Goal: Find specific page/section: Find specific page/section

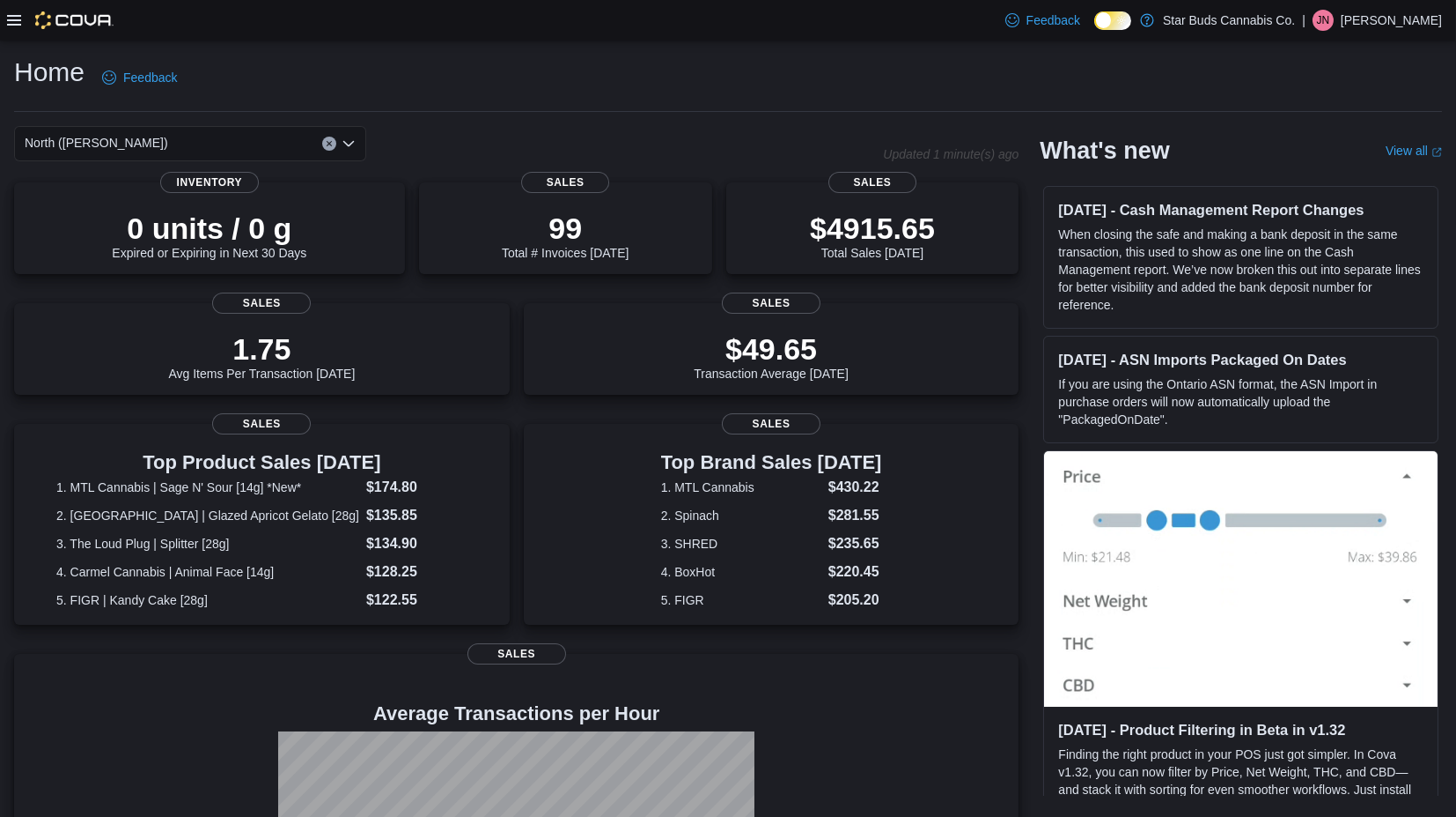
click at [22, 21] on div at bounding box center [61, 19] width 106 height 17
click at [12, 18] on icon at bounding box center [14, 19] width 14 height 14
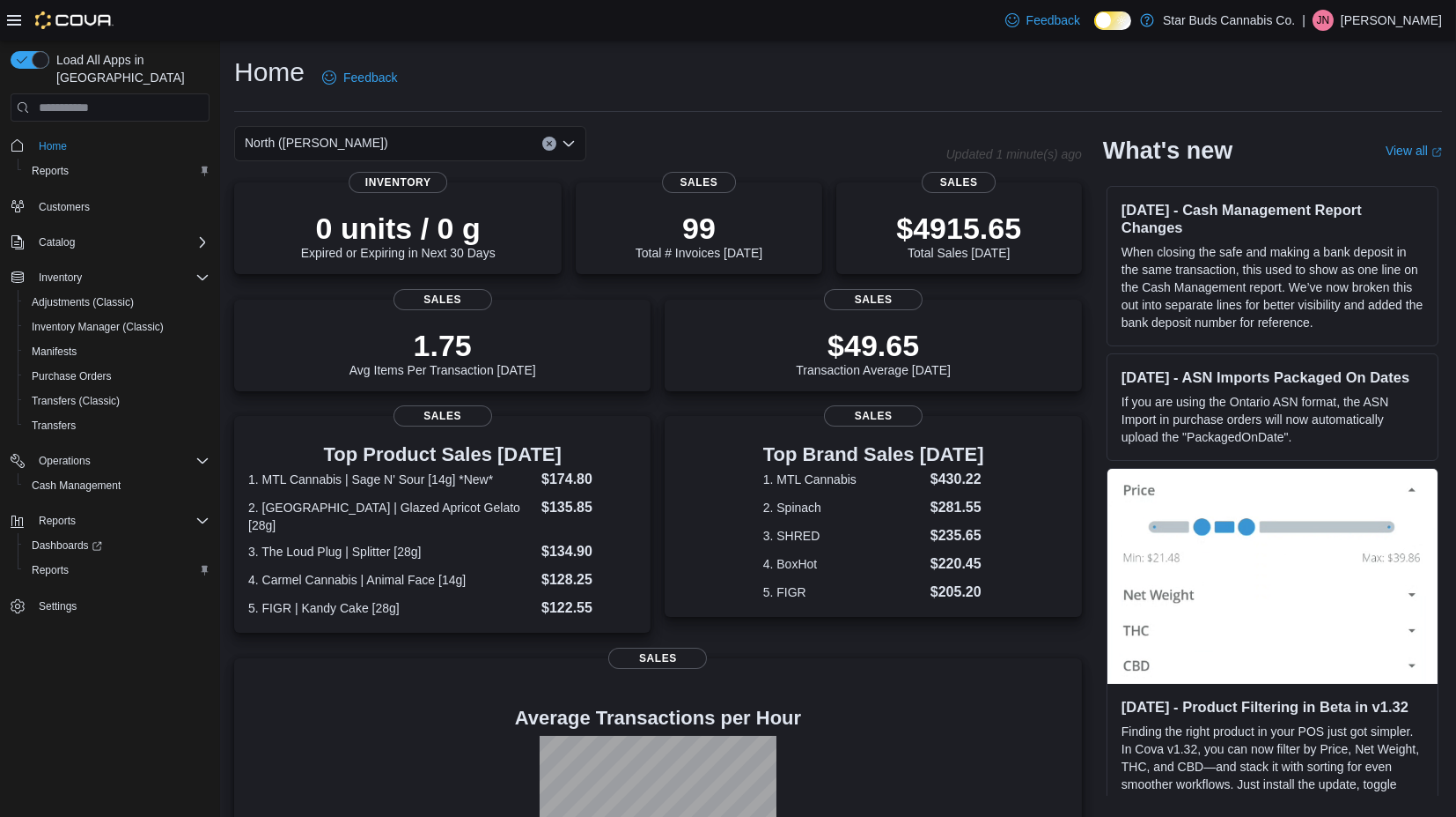
click at [568, 144] on icon "Open list of options" at bounding box center [568, 143] width 14 height 14
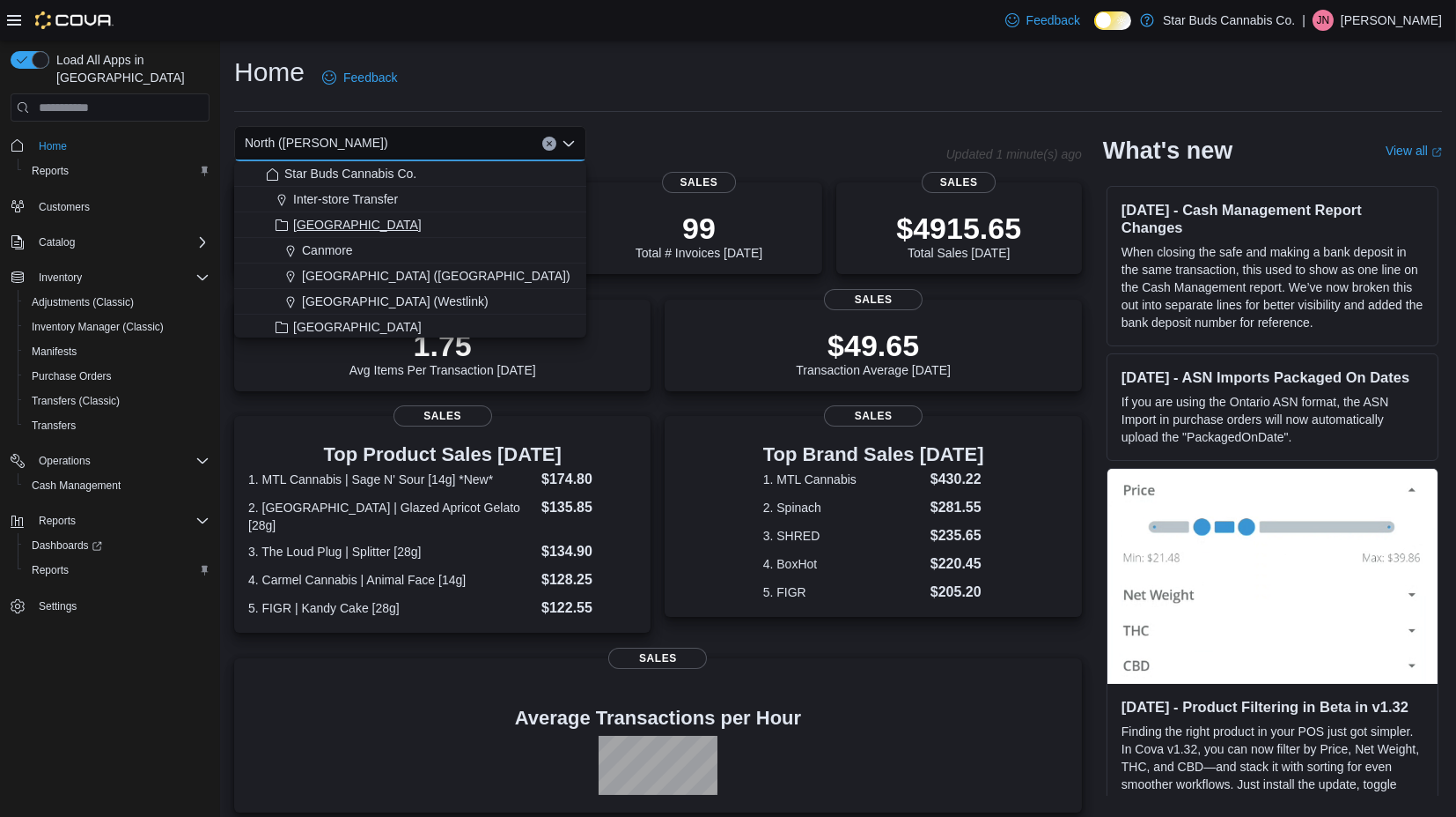
scroll to position [385, 0]
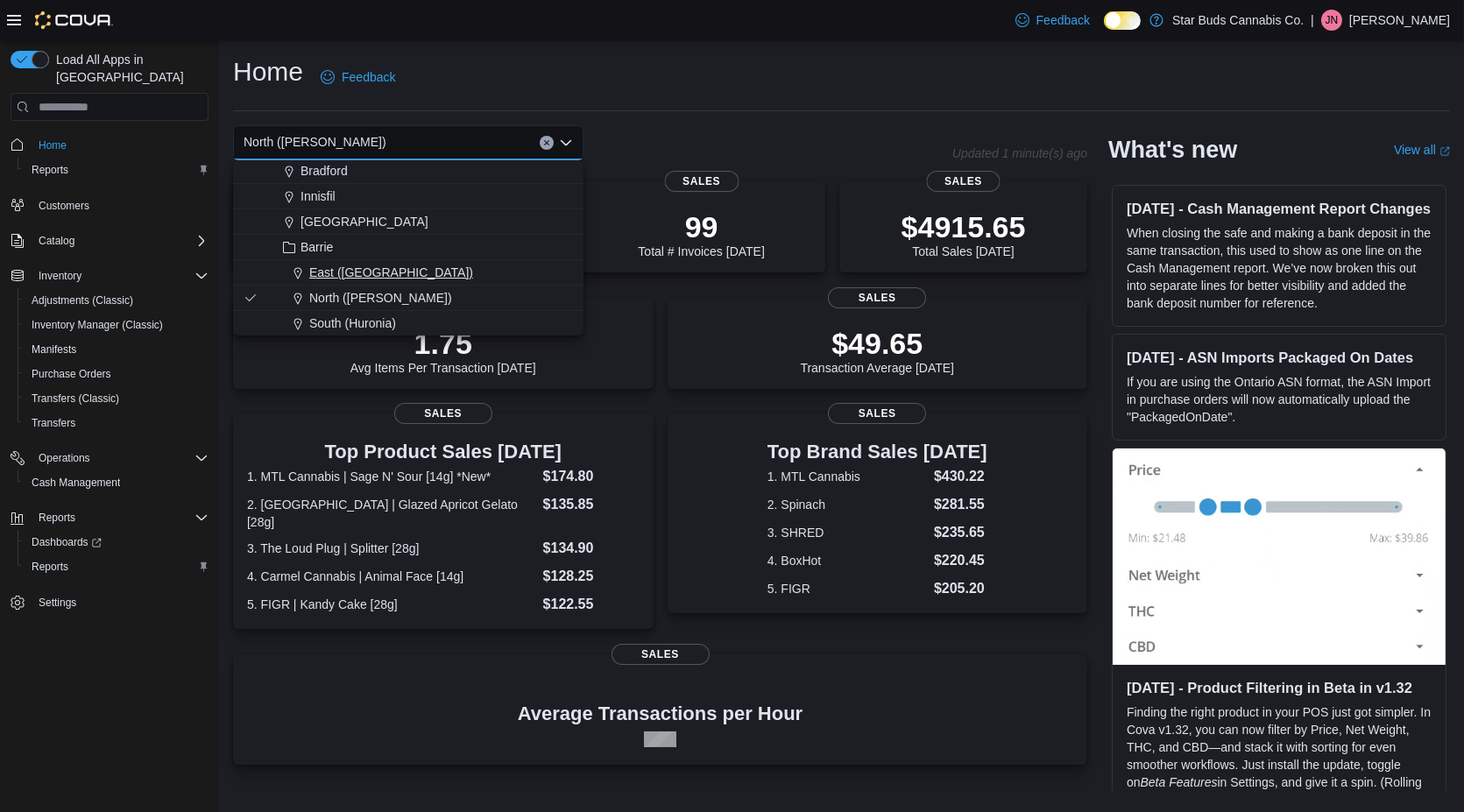
click at [350, 270] on span "East ([GEOGRAPHIC_DATA])" at bounding box center [391, 272] width 163 height 17
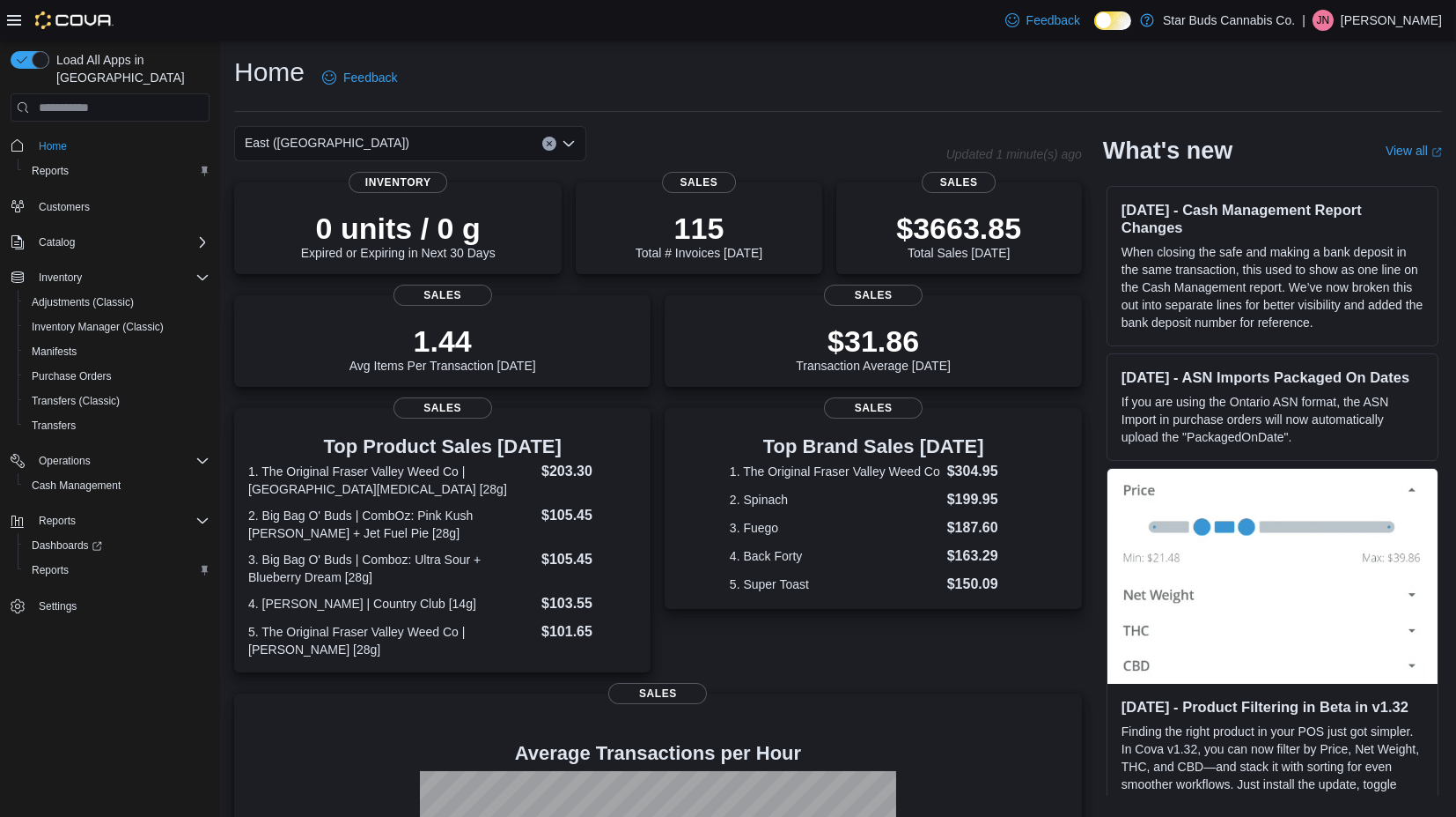
click at [566, 144] on icon "Open list of options" at bounding box center [569, 144] width 11 height 6
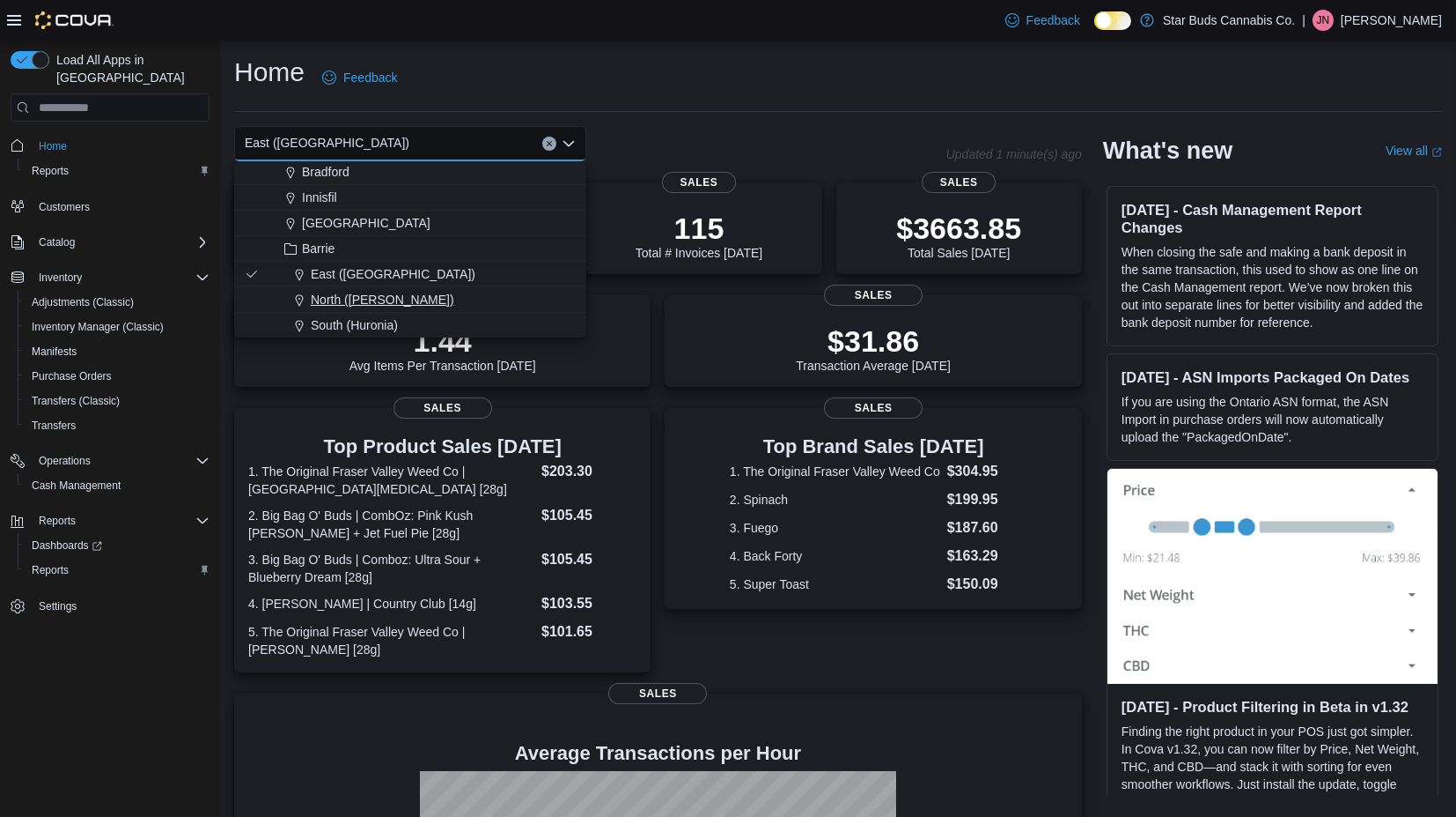
click at [364, 299] on span "North ([PERSON_NAME])" at bounding box center [383, 299] width 143 height 17
